Goal: Complete application form

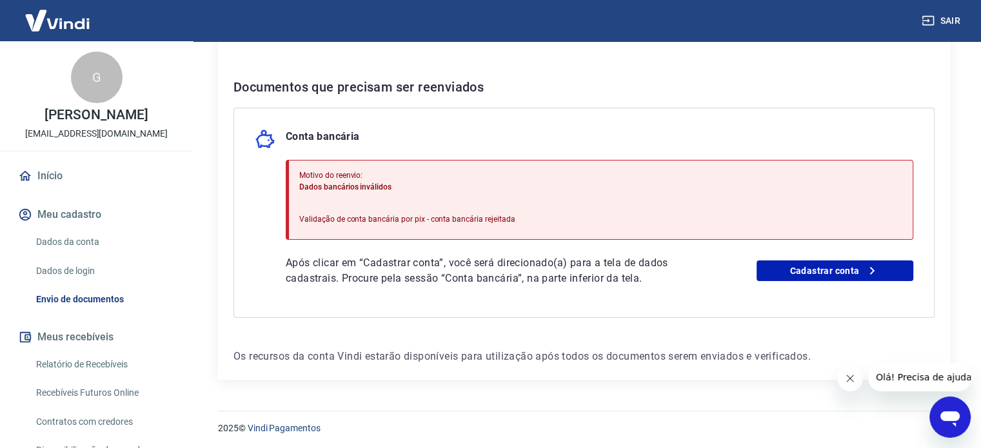
scroll to position [237, 0]
click at [810, 263] on link "Cadastrar conta" at bounding box center [835, 269] width 157 height 21
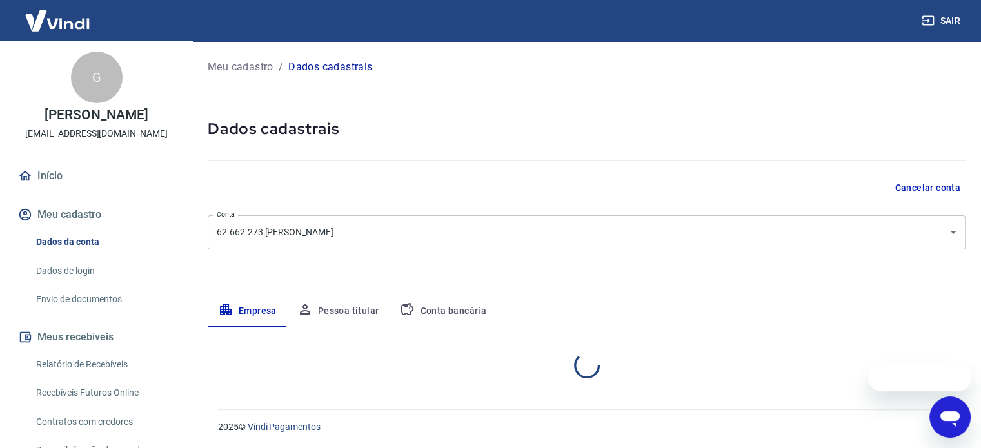
select select "SP"
select select "business"
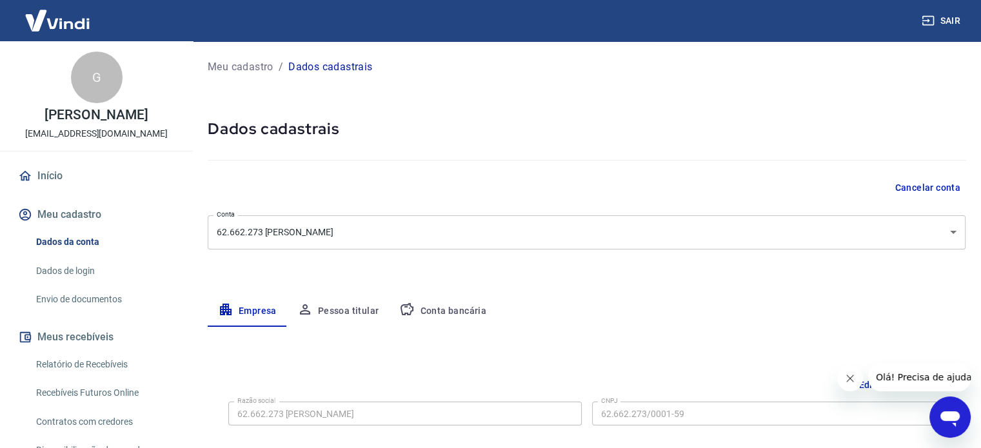
click at [345, 308] on button "Pessoa titular" at bounding box center [338, 311] width 103 height 31
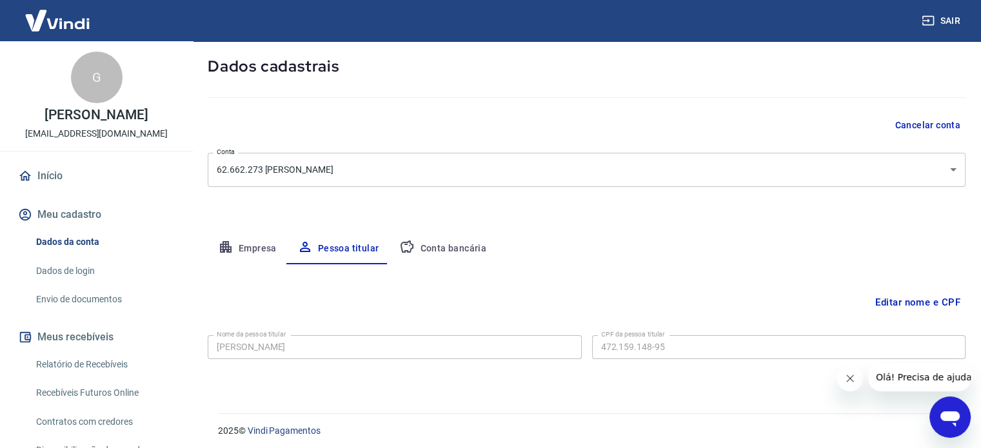
scroll to position [67, 0]
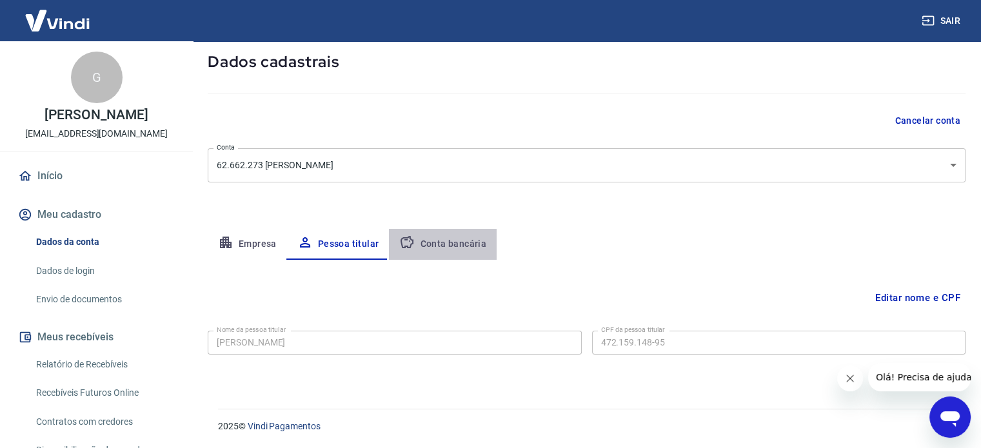
click at [455, 251] on button "Conta bancária" at bounding box center [443, 244] width 108 height 31
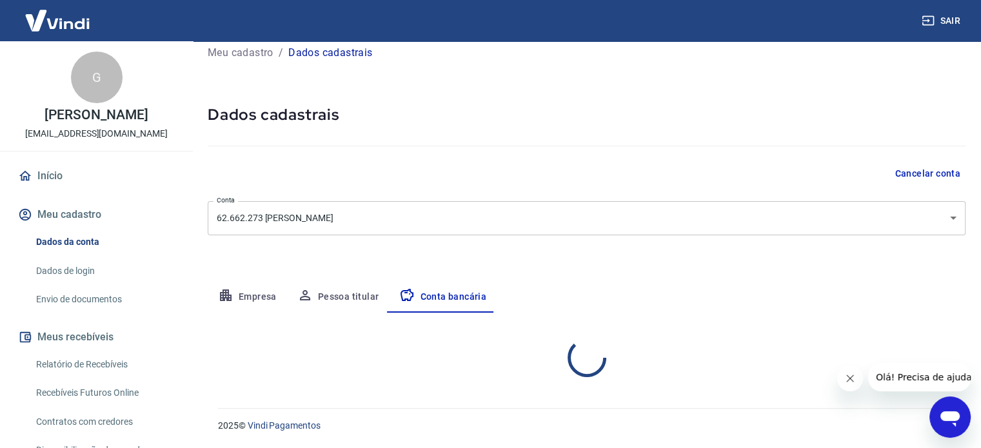
select select "1"
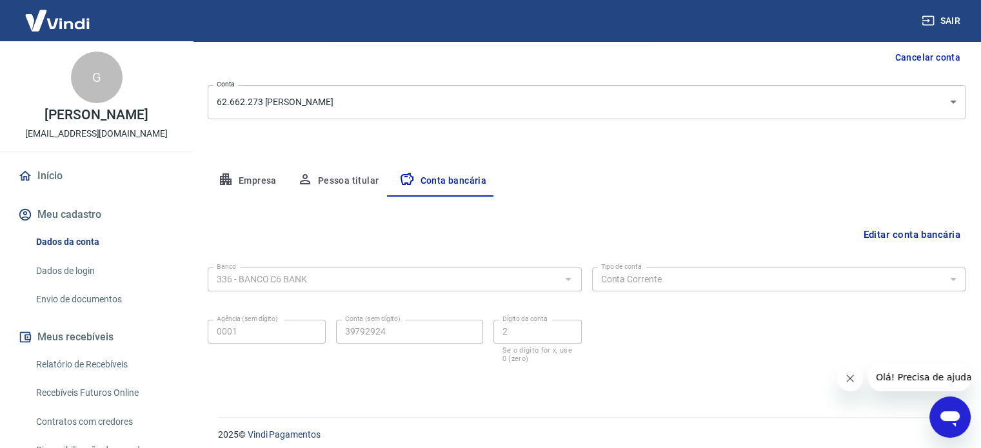
scroll to position [139, 0]
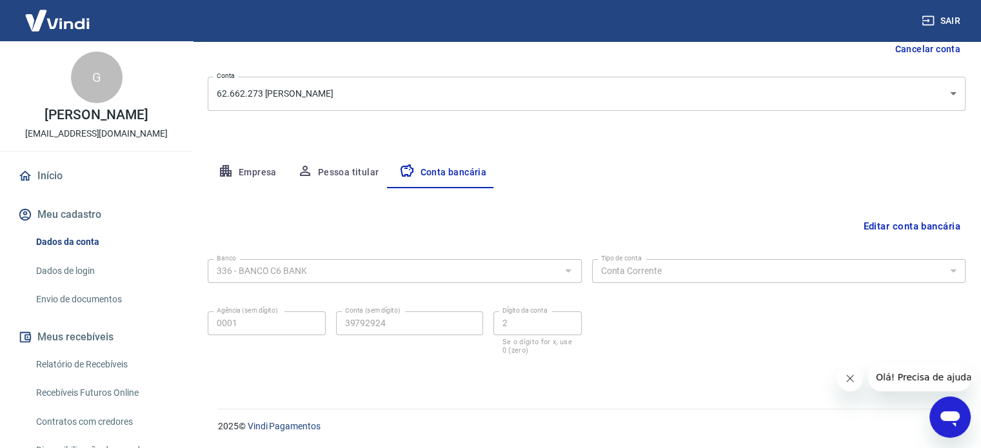
click at [922, 233] on button "Editar conta bancária" at bounding box center [912, 226] width 108 height 25
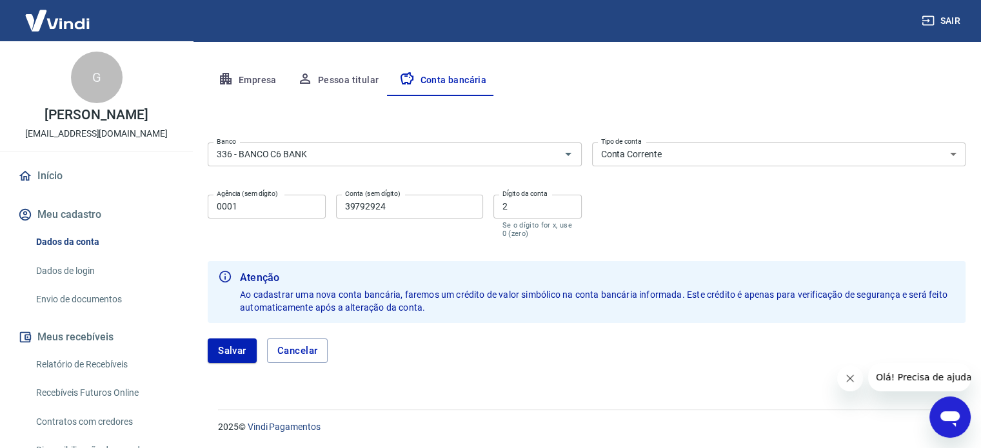
scroll to position [232, 0]
click at [330, 71] on button "Pessoa titular" at bounding box center [338, 80] width 103 height 31
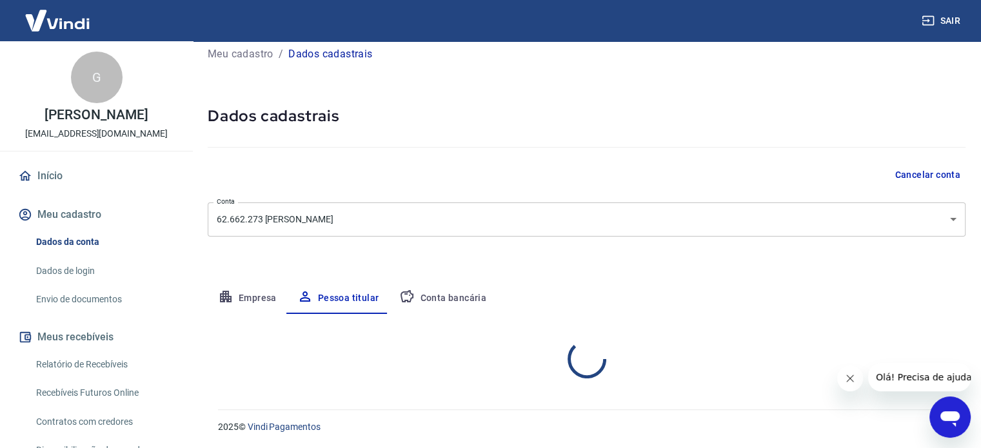
scroll to position [67, 0]
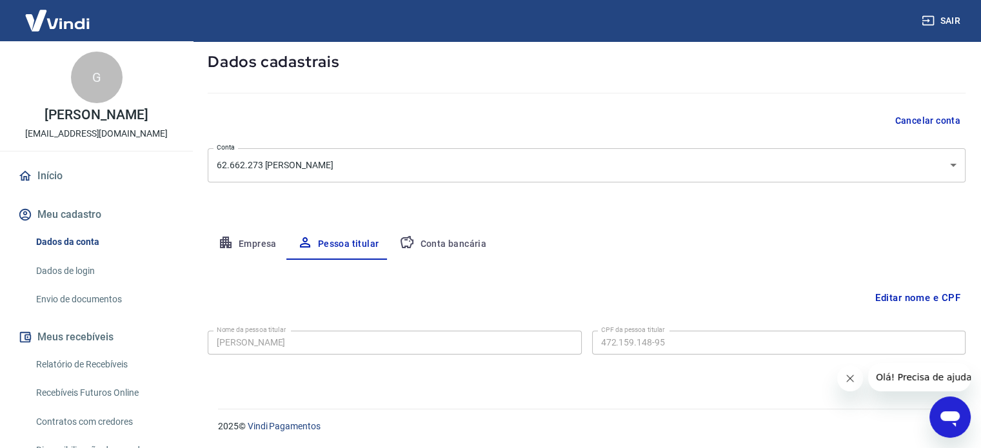
click at [436, 242] on button "Conta bancária" at bounding box center [443, 244] width 108 height 31
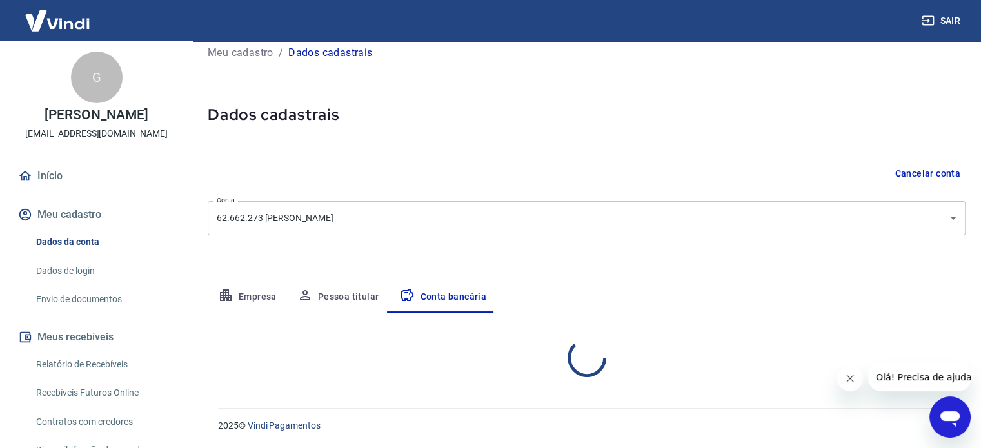
scroll to position [13, 0]
select select "1"
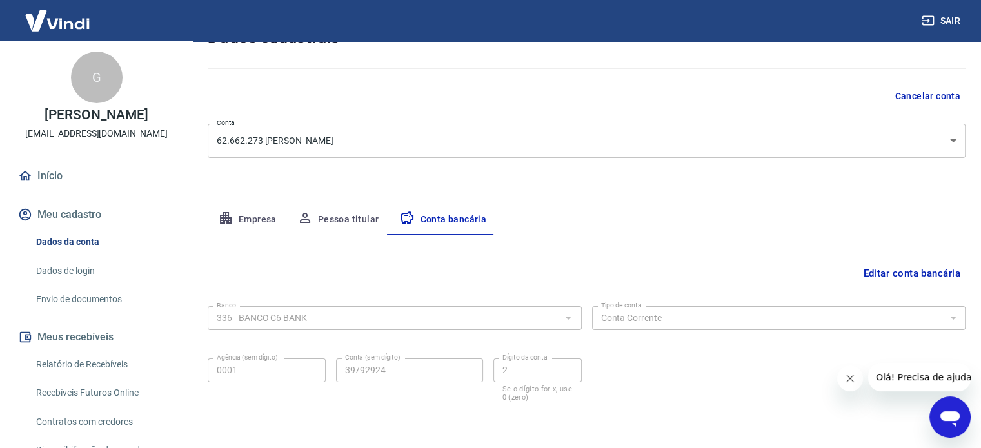
scroll to position [139, 0]
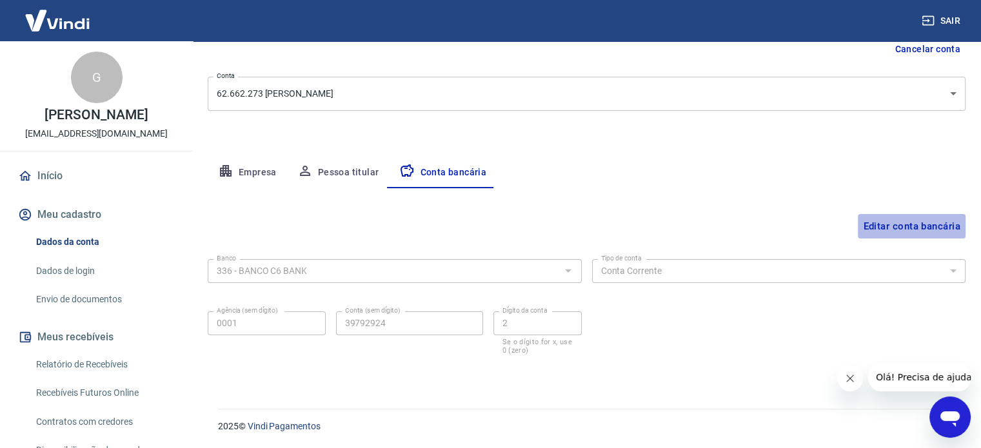
click at [917, 229] on button "Editar conta bancária" at bounding box center [912, 226] width 108 height 25
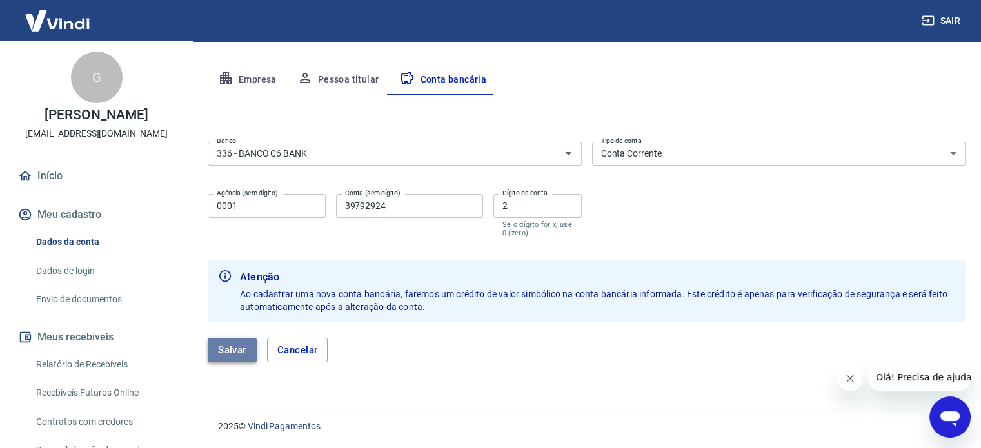
click at [235, 347] on button "Salvar" at bounding box center [232, 350] width 49 height 25
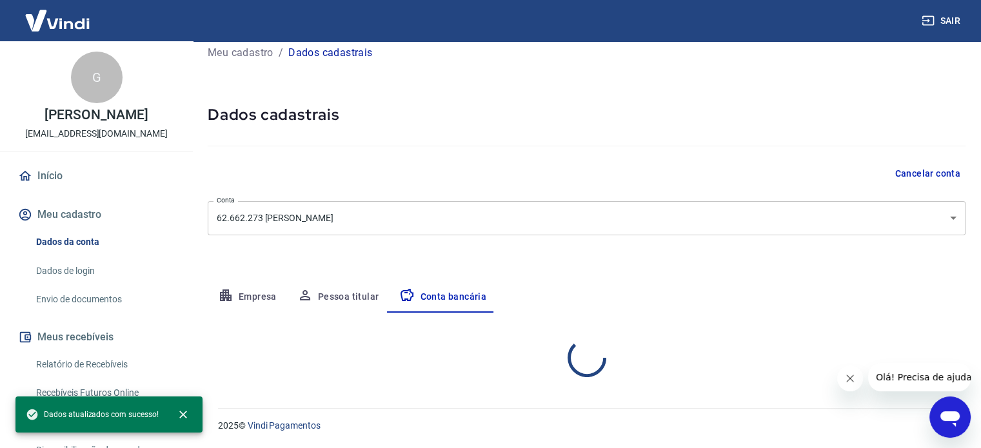
select select "1"
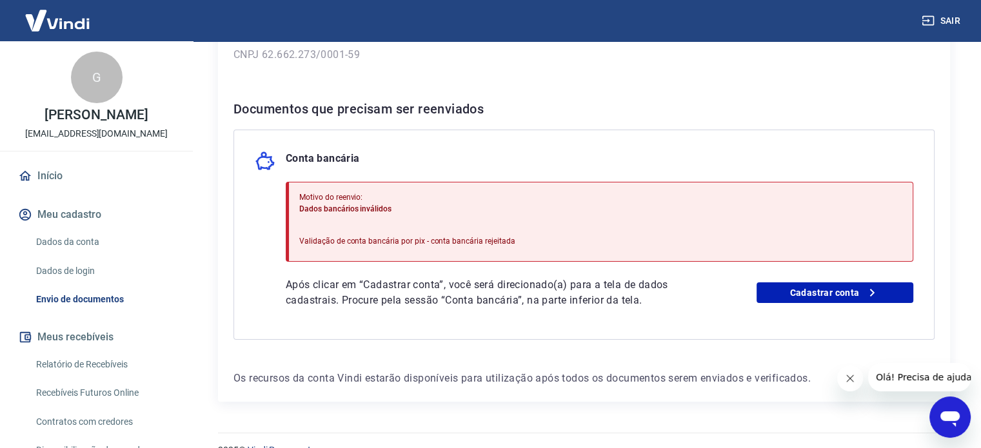
scroll to position [237, 0]
